Goal: Check status: Check status

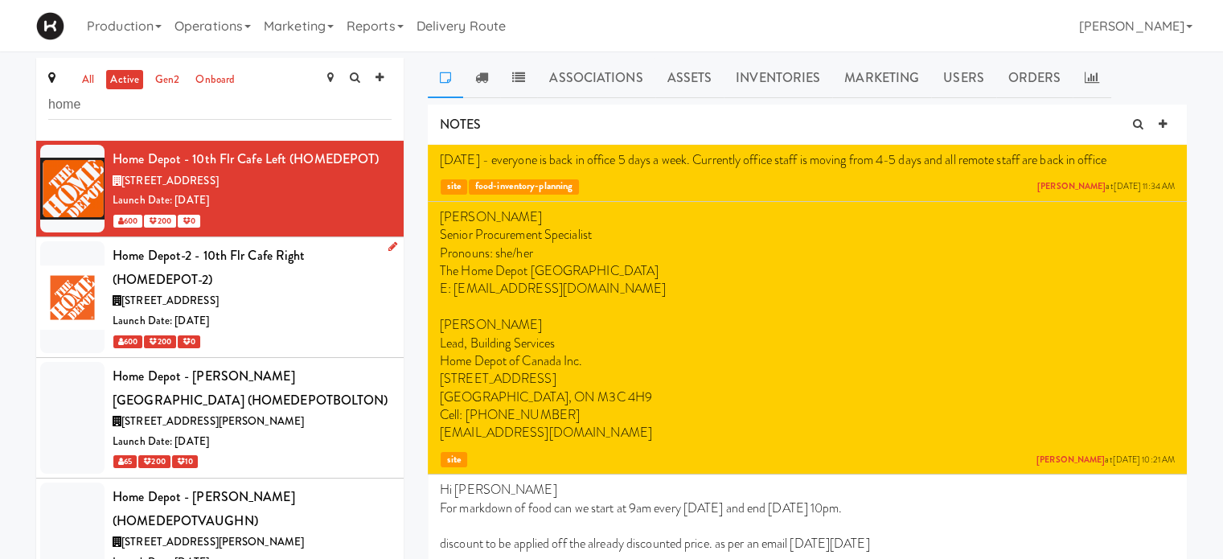
click at [305, 297] on div "[STREET_ADDRESS]" at bounding box center [252, 301] width 279 height 20
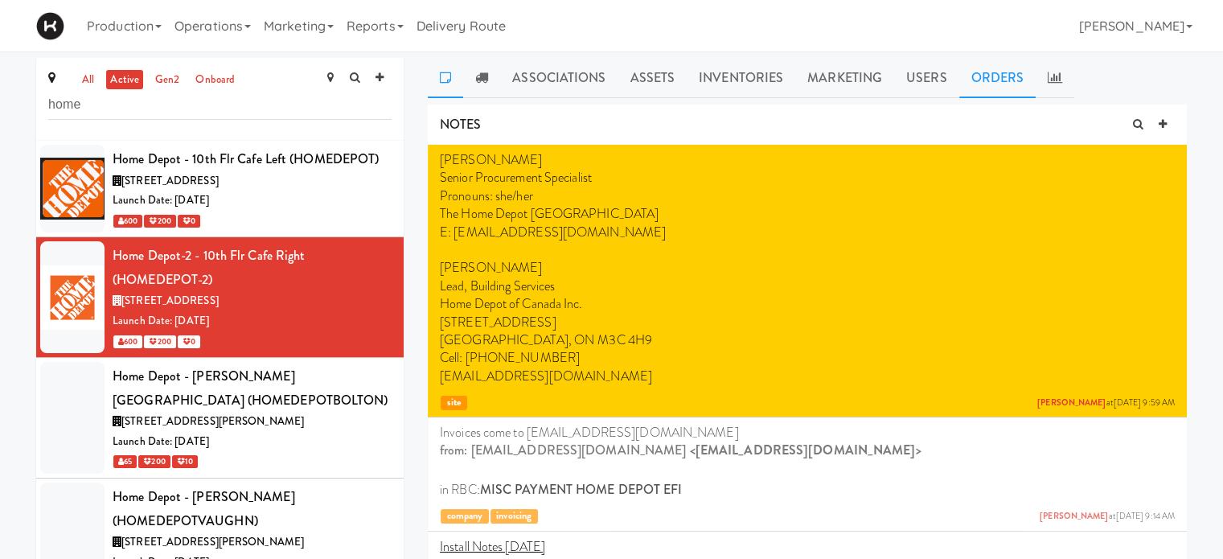
click at [987, 84] on link "Orders" at bounding box center [997, 78] width 77 height 40
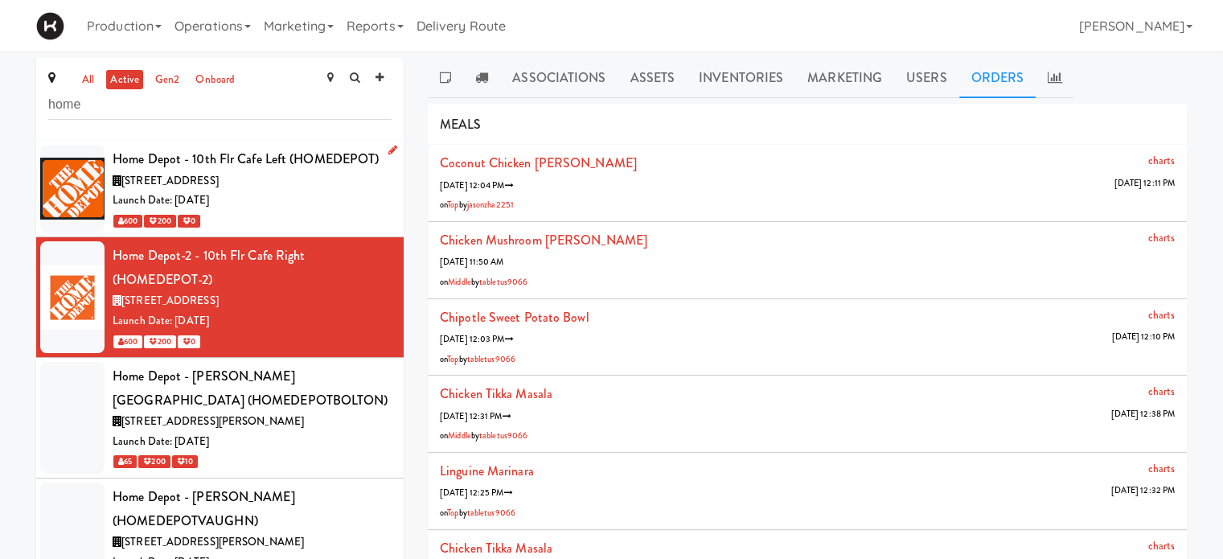
click at [249, 199] on div "Launch Date: [DATE]" at bounding box center [252, 201] width 279 height 20
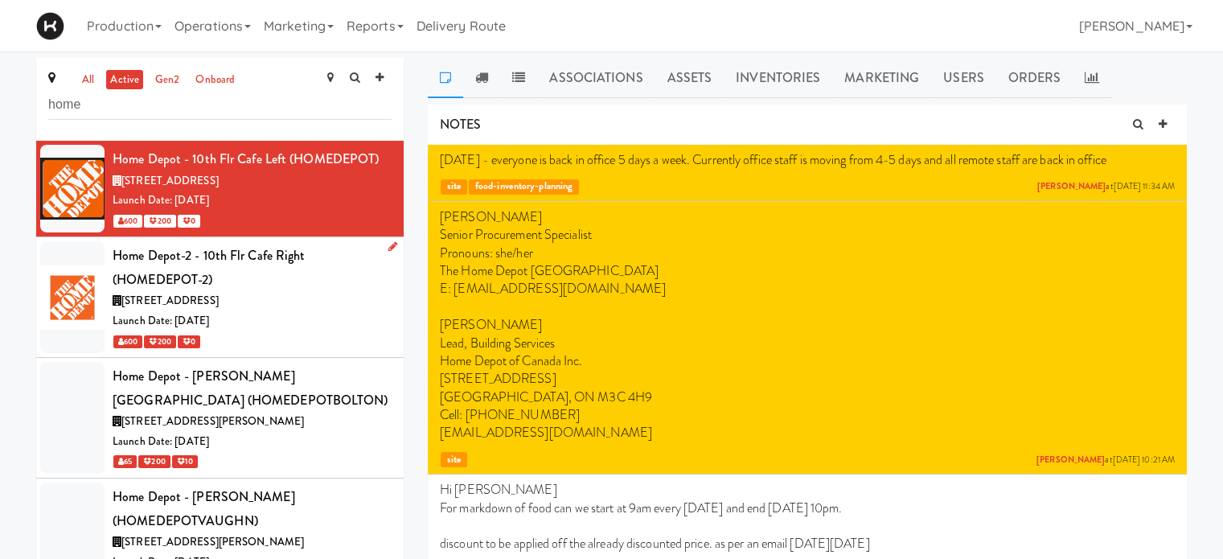
click at [304, 321] on div "Launch Date: [DATE]" at bounding box center [252, 321] width 279 height 20
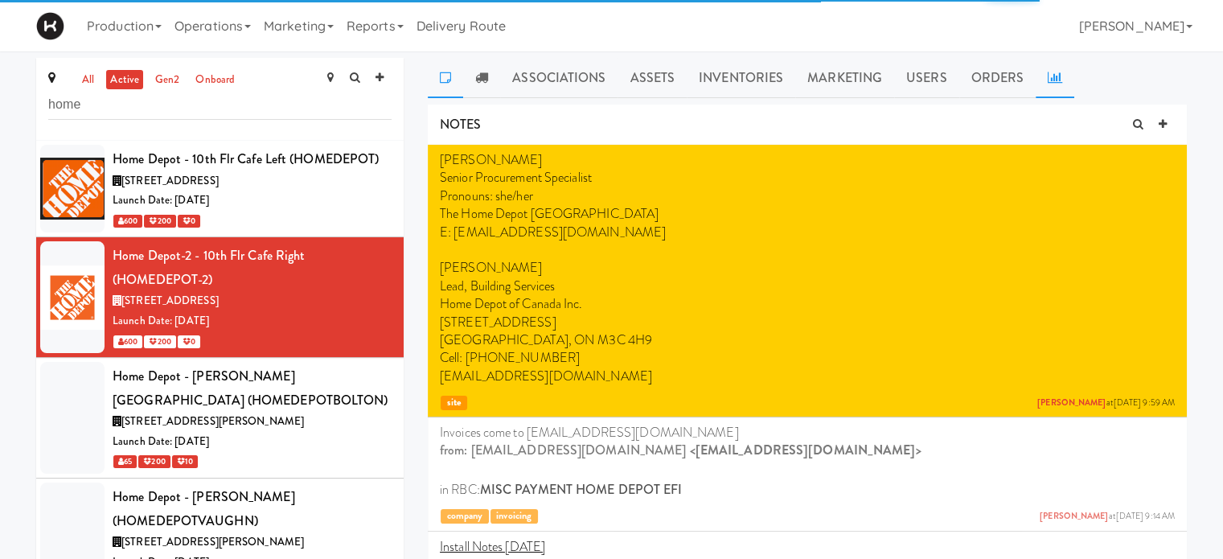
click at [1052, 76] on icon at bounding box center [1055, 77] width 14 height 13
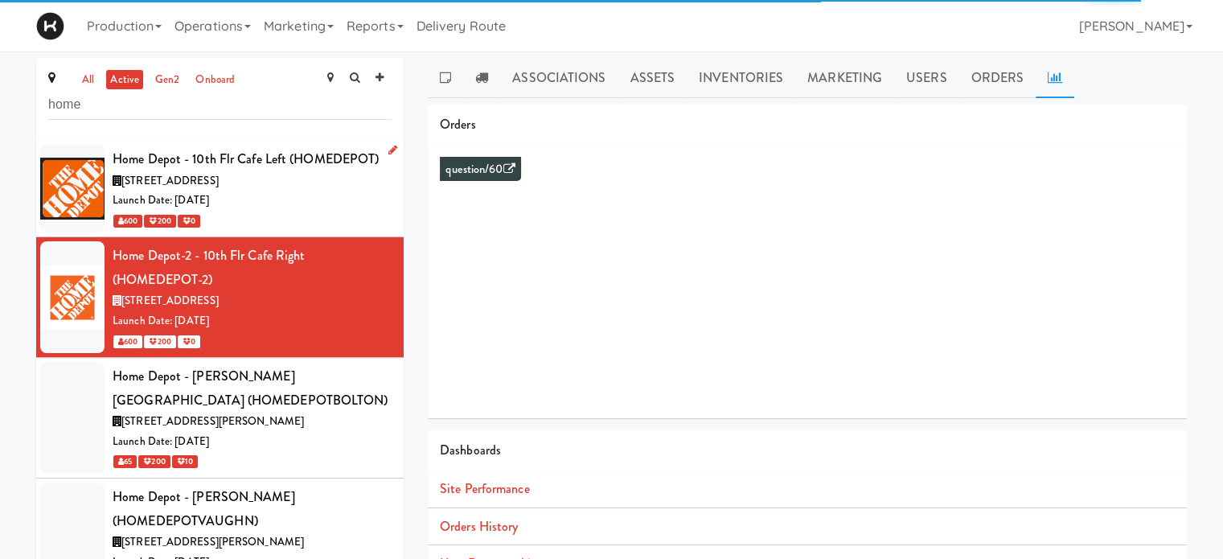
click at [307, 199] on div "Launch Date: [DATE]" at bounding box center [252, 201] width 279 height 20
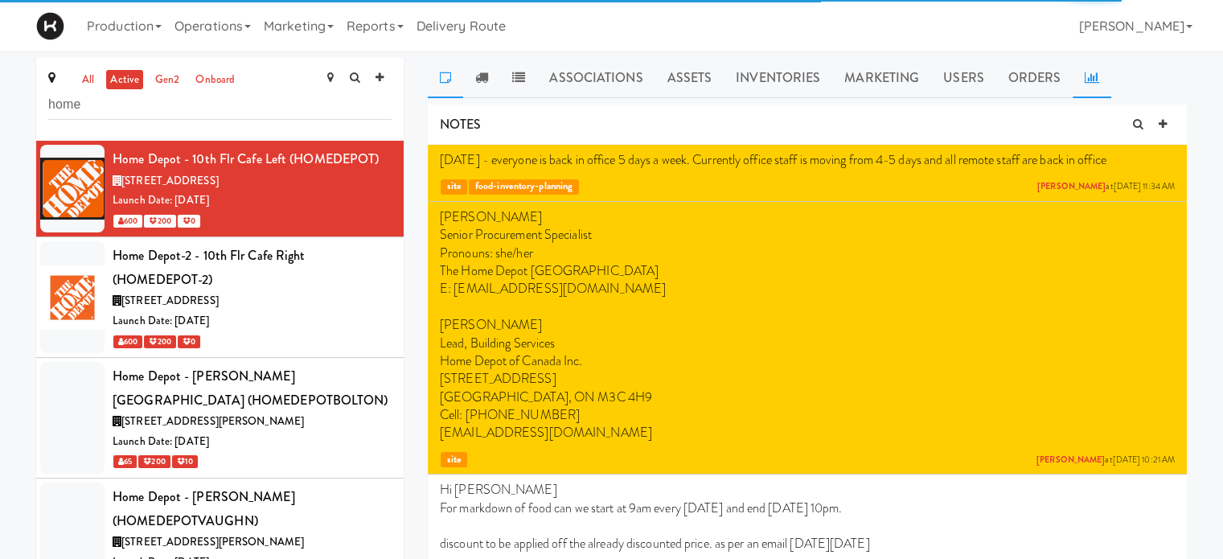
click at [1087, 71] on icon at bounding box center [1092, 77] width 14 height 13
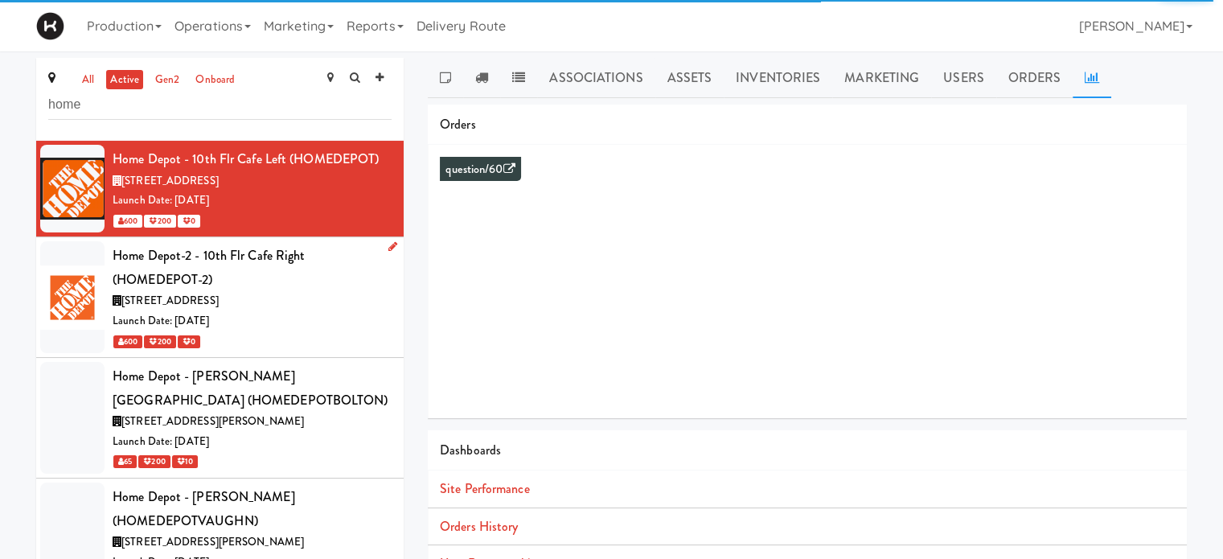
click at [318, 297] on div "[STREET_ADDRESS]" at bounding box center [252, 301] width 279 height 20
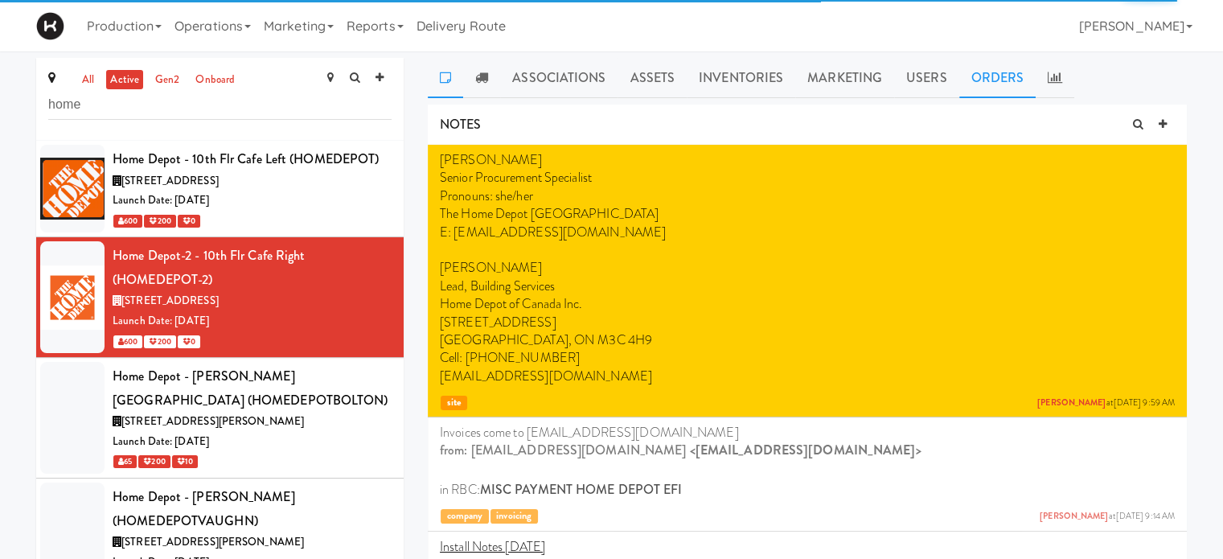
click at [988, 83] on link "Orders" at bounding box center [997, 78] width 77 height 40
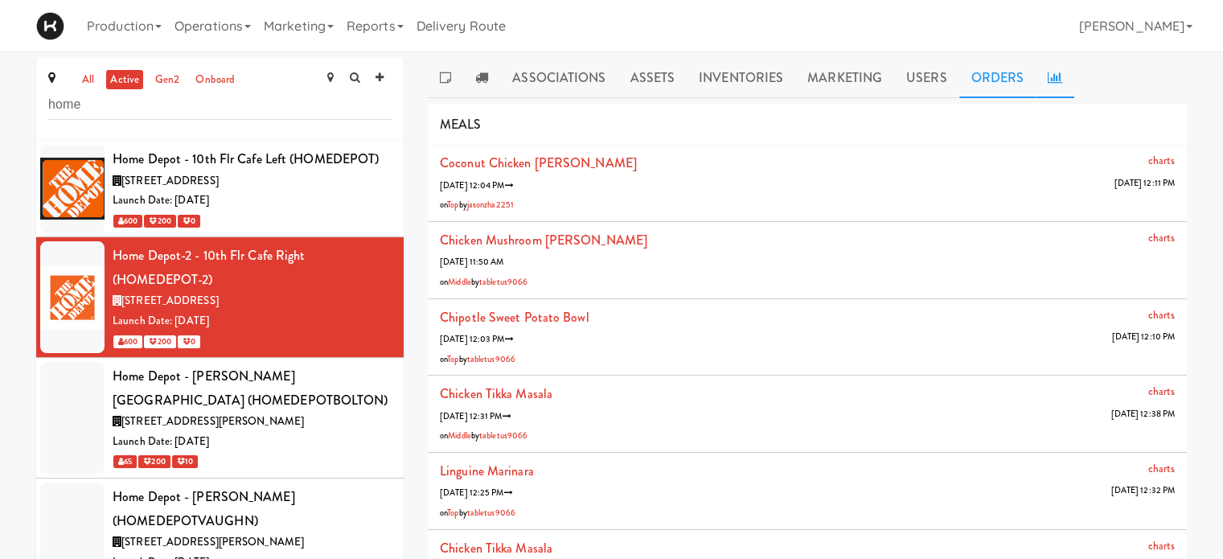
click at [1068, 79] on link at bounding box center [1055, 78] width 39 height 40
